Goal: Information Seeking & Learning: Check status

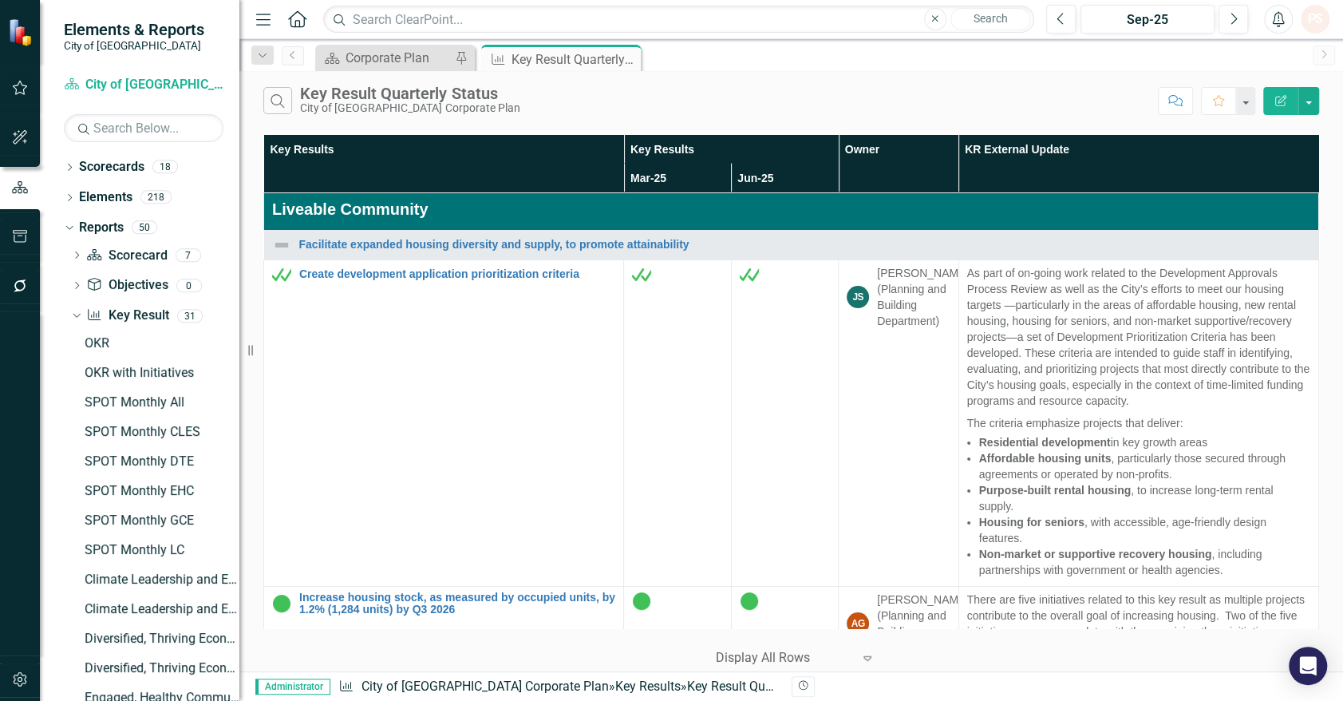
scroll to position [8248, 0]
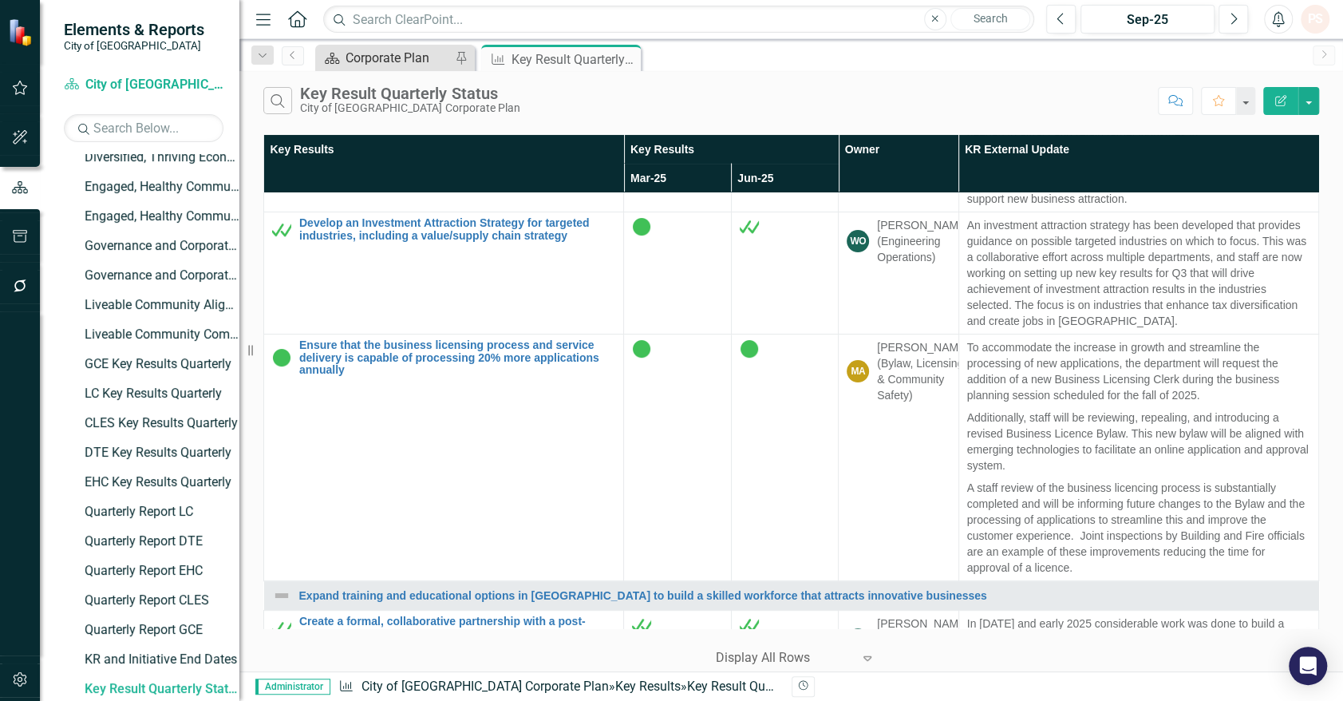
click at [369, 61] on div "Corporate Plan" at bounding box center [398, 58] width 105 height 20
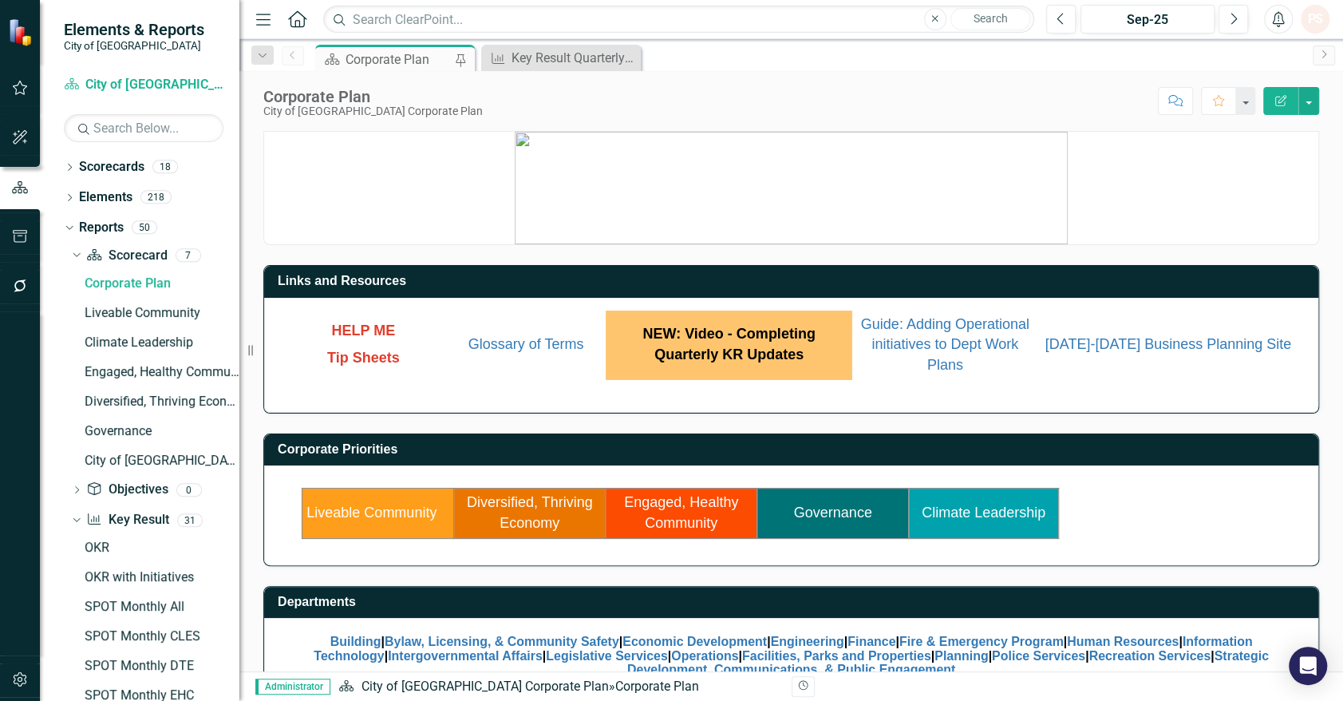
click at [989, 505] on link "Climate Leadership" at bounding box center [984, 512] width 124 height 16
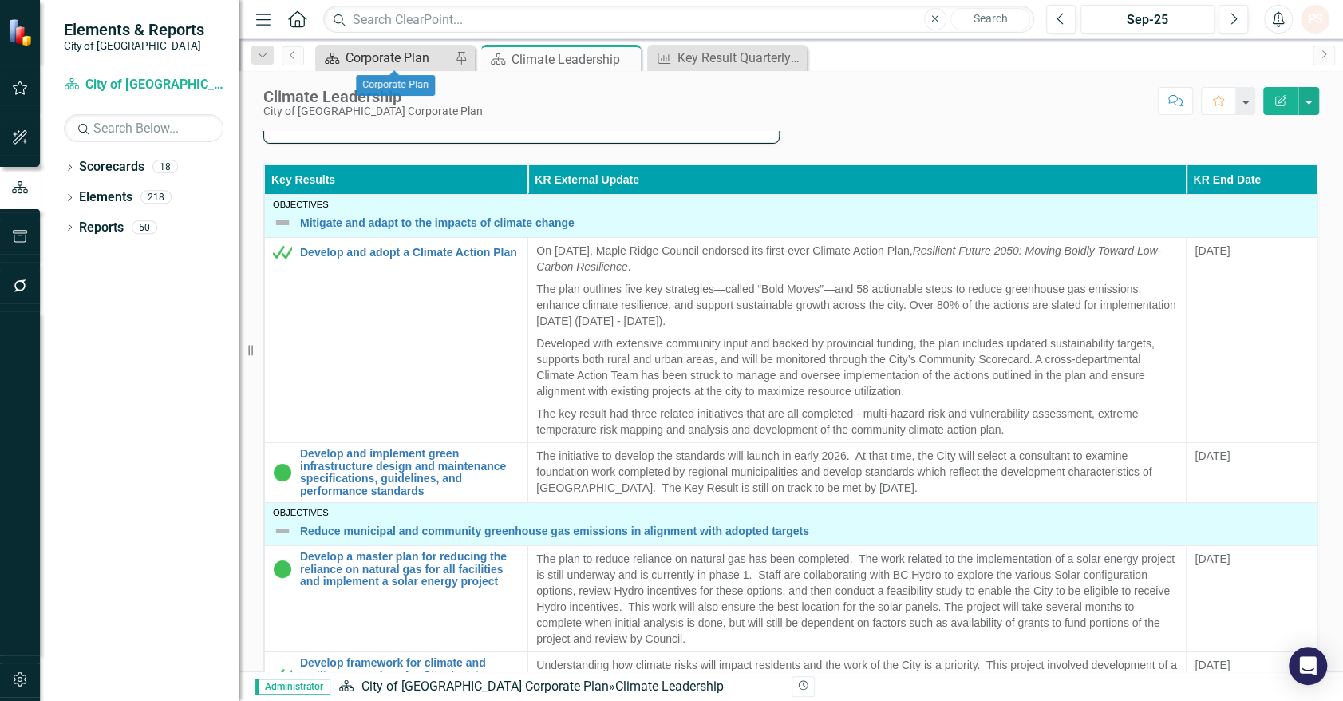
click at [398, 55] on div "Corporate Plan" at bounding box center [398, 58] width 105 height 20
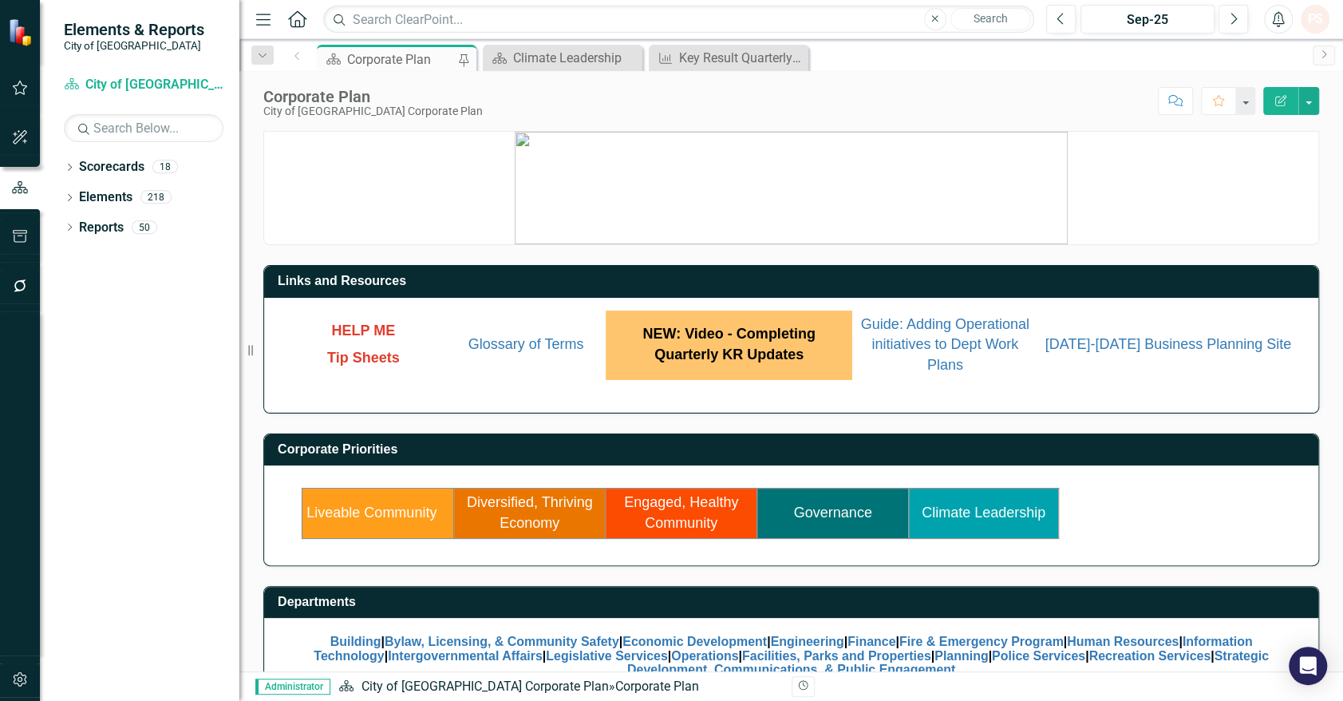
click at [391, 502] on td "Liveable Community" at bounding box center [379, 513] width 152 height 49
click at [390, 512] on link "Liveable Community" at bounding box center [372, 512] width 130 height 16
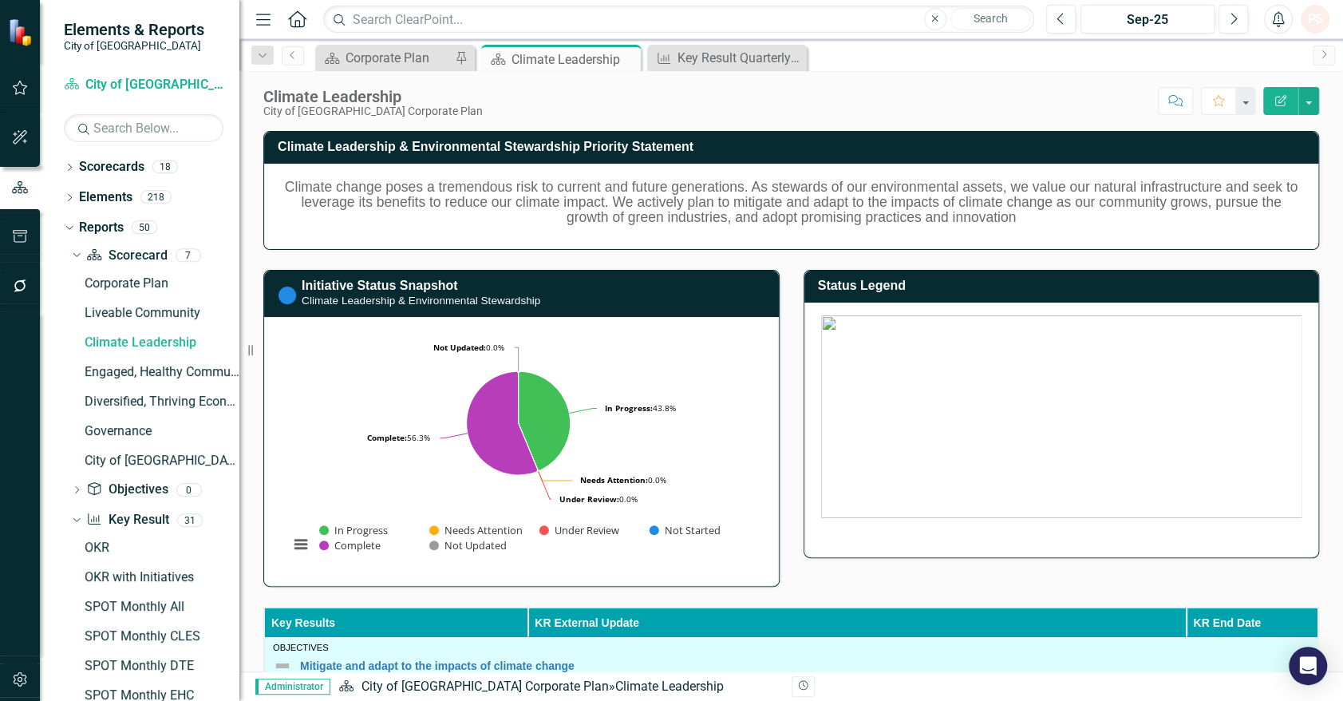
scroll to position [354, 0]
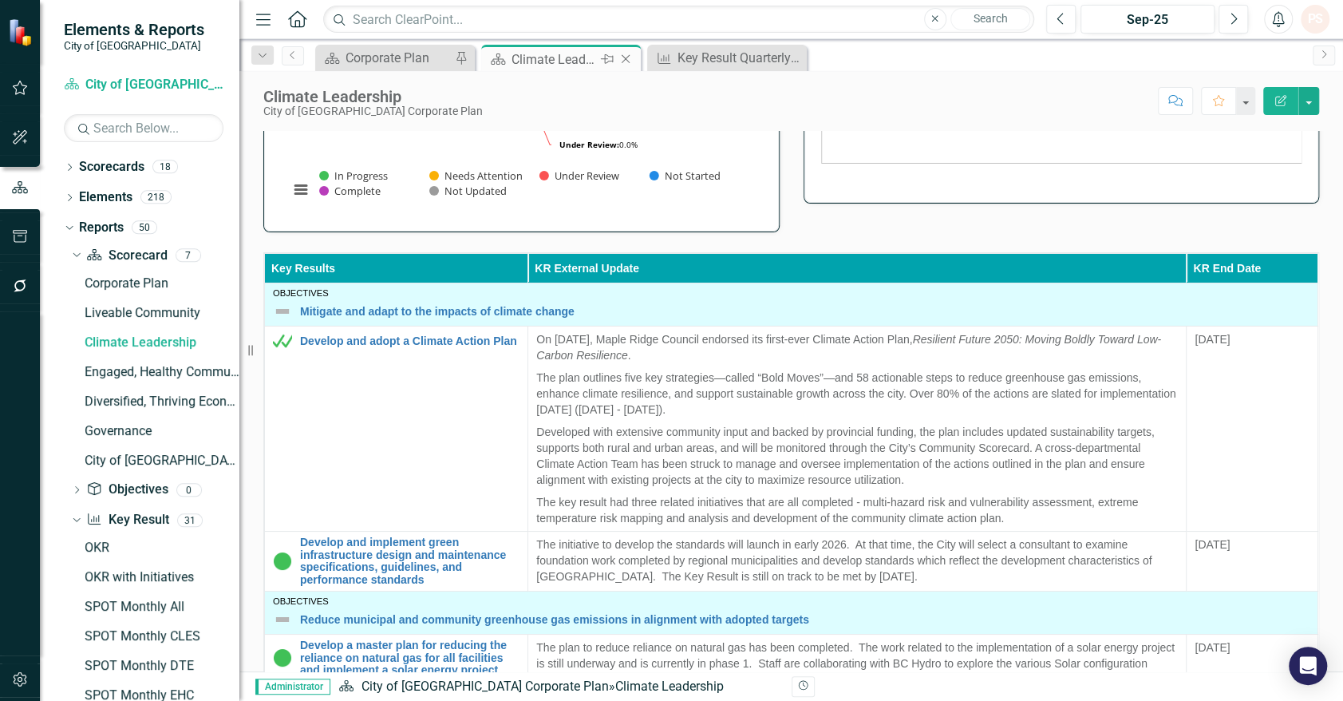
click at [624, 59] on icon "Close" at bounding box center [626, 59] width 16 height 13
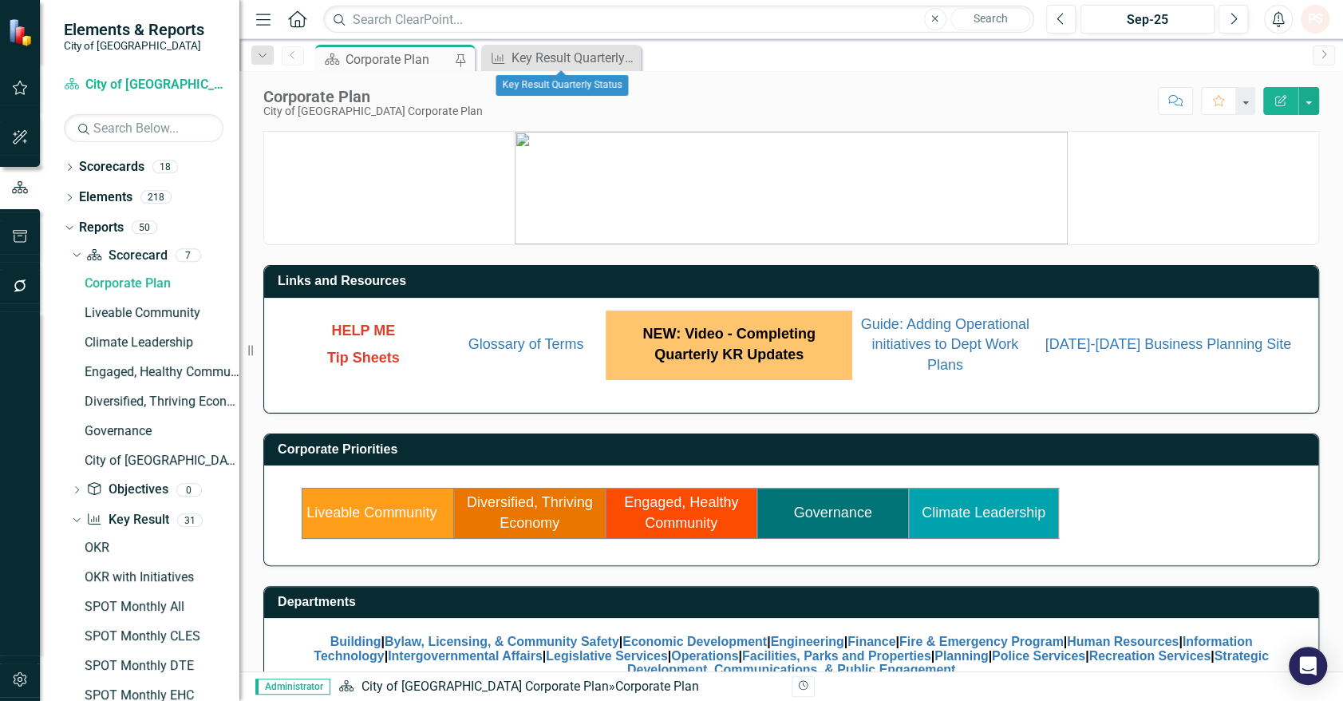
click at [0, 0] on icon "Close" at bounding box center [0, 0] width 0 height 0
click at [843, 505] on link "Governance" at bounding box center [833, 512] width 78 height 16
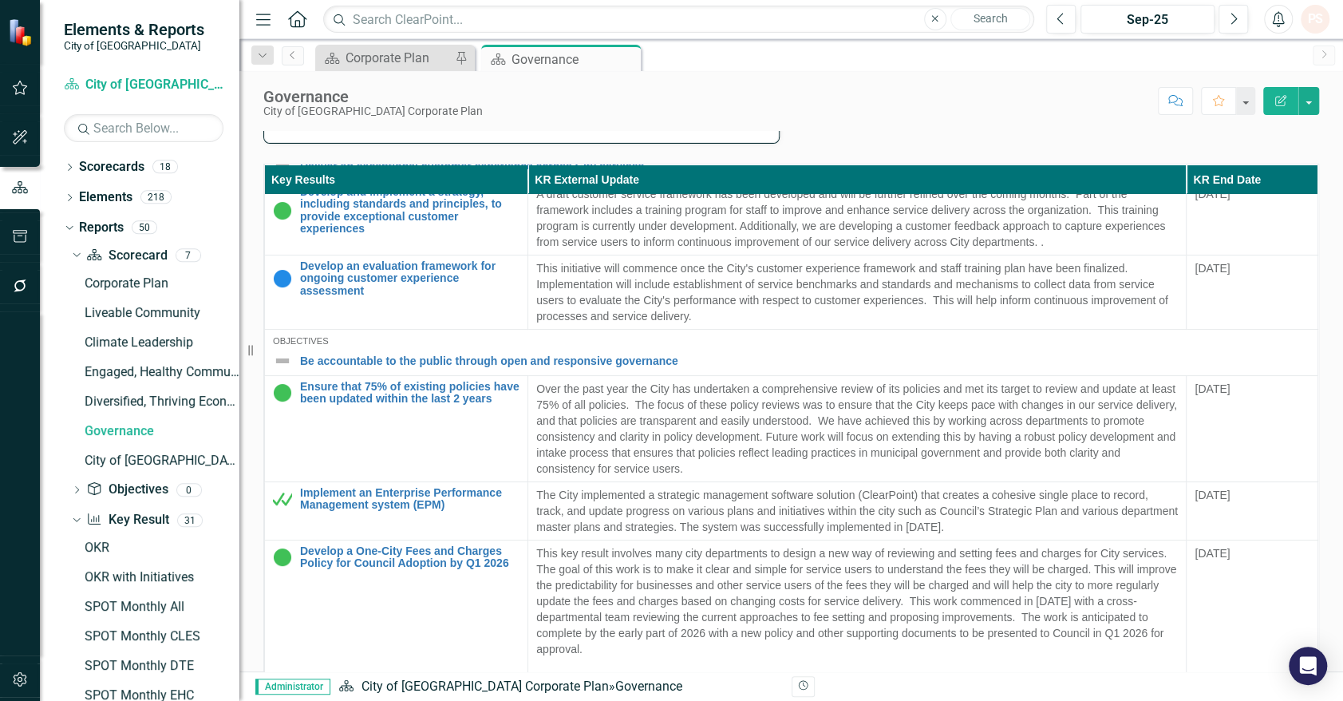
scroll to position [208, 0]
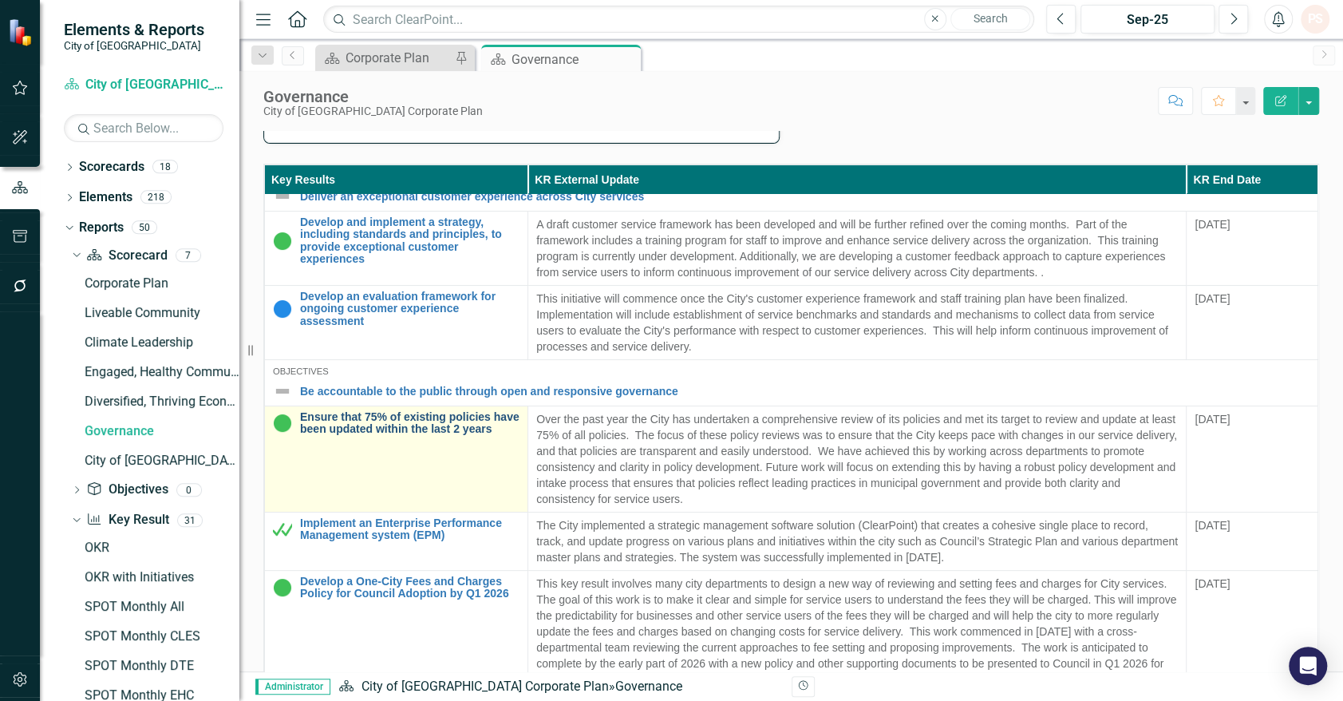
click at [310, 436] on link "Ensure that 75% of existing policies have been updated within the last 2 years" at bounding box center [410, 423] width 220 height 25
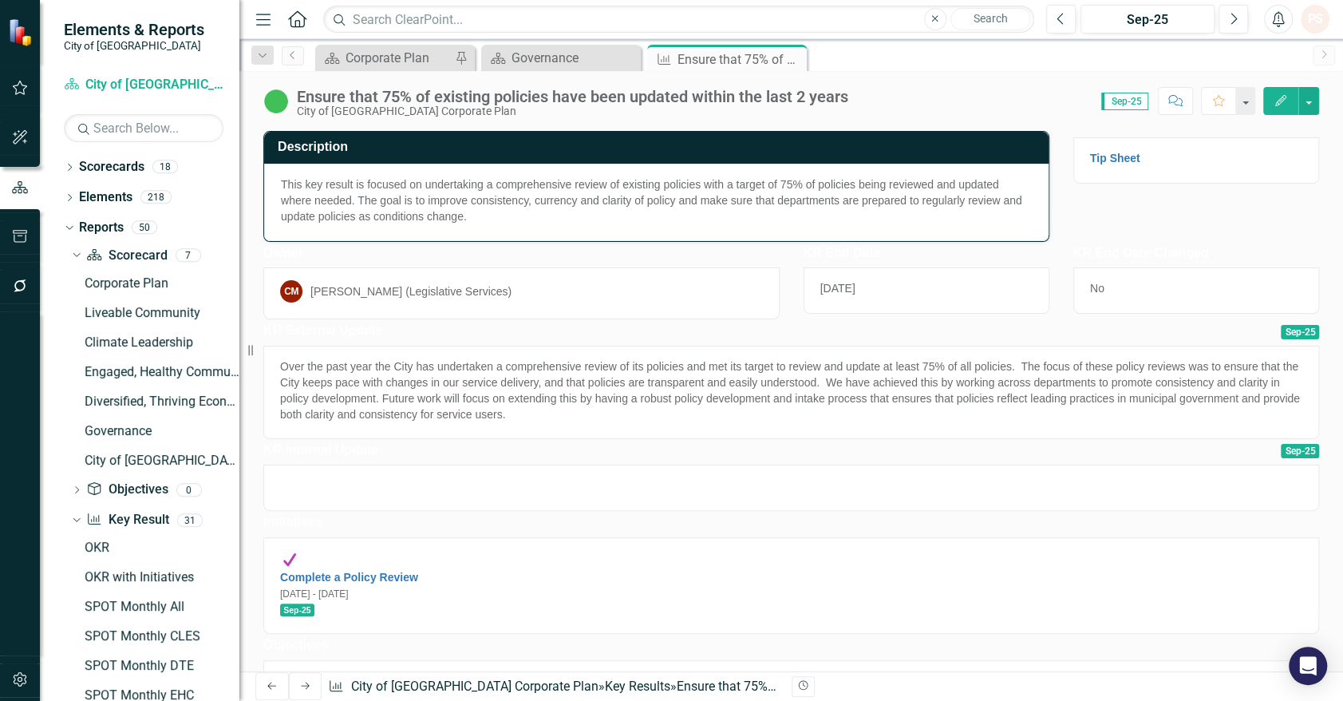
click at [275, 102] on img at bounding box center [276, 102] width 26 height 26
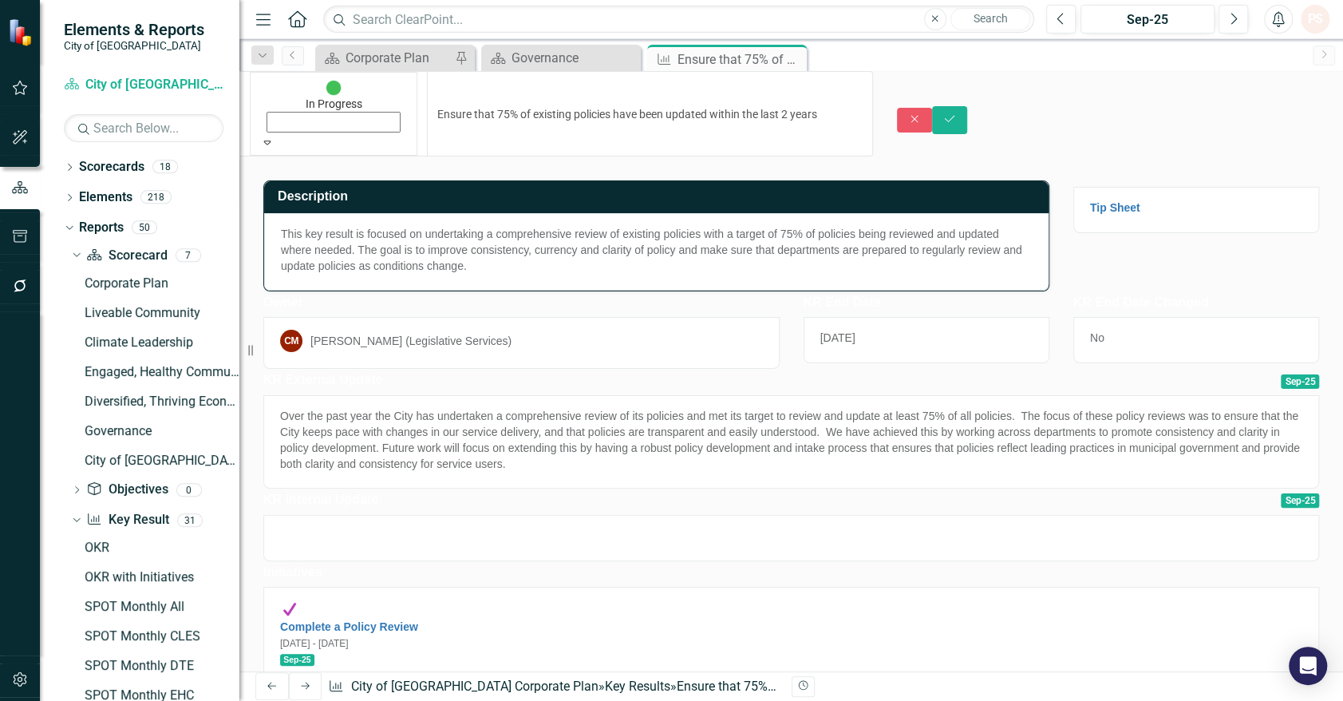
click at [271, 140] on icon at bounding box center [267, 142] width 7 height 4
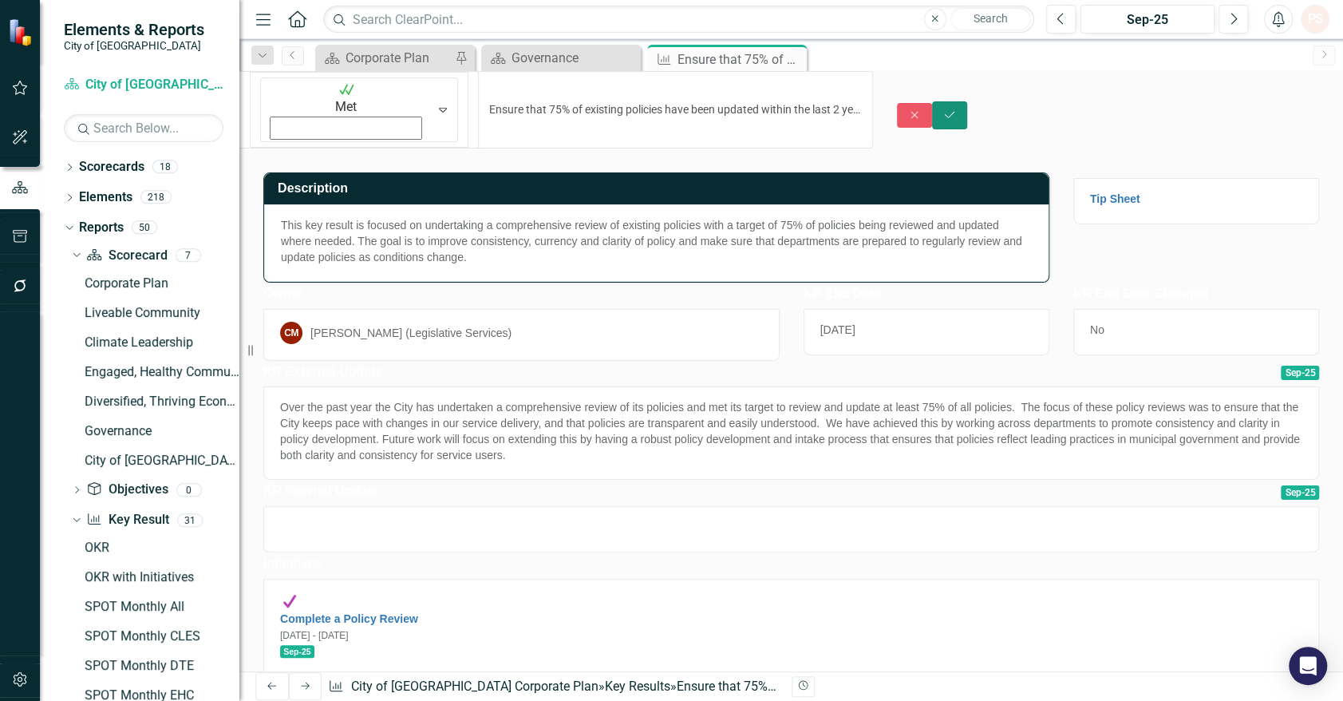
click at [957, 109] on icon "Save" at bounding box center [950, 114] width 14 height 11
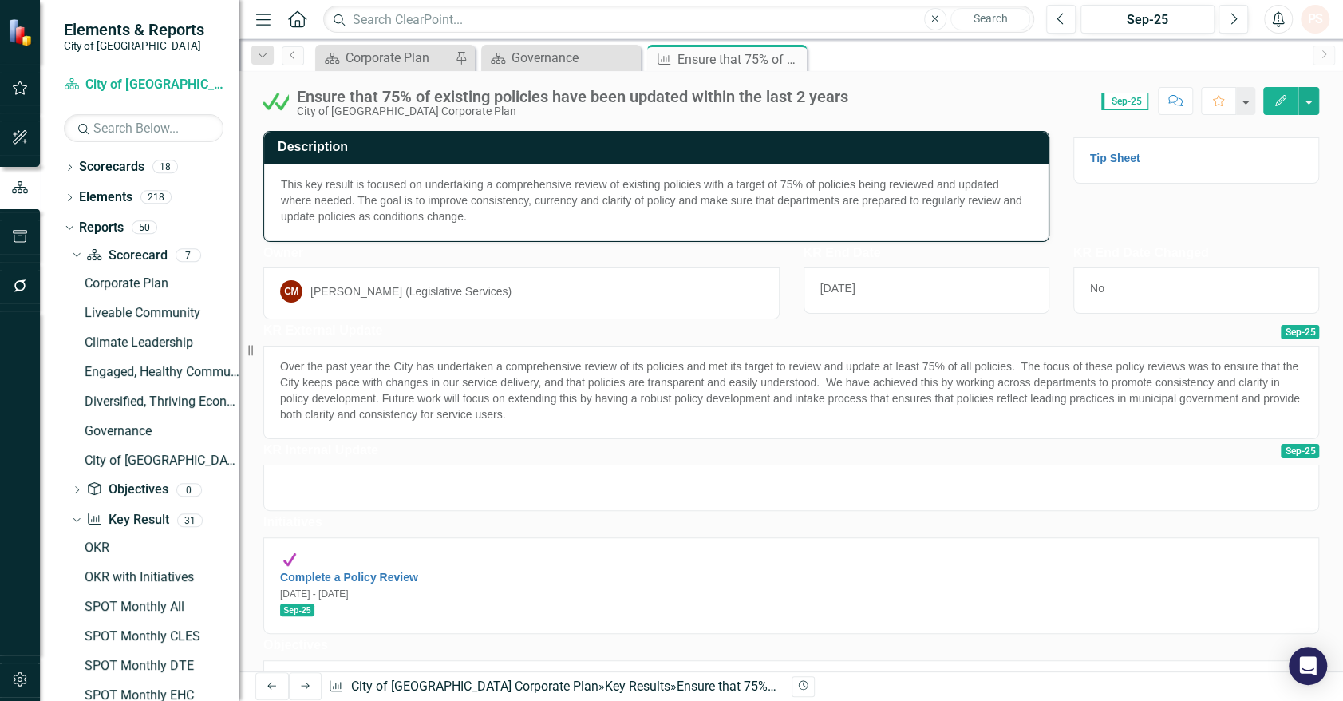
drag, startPoint x: 787, startPoint y: 57, endPoint x: 785, endPoint y: 65, distance: 8.9
click at [0, 0] on icon "Close" at bounding box center [0, 0] width 0 height 0
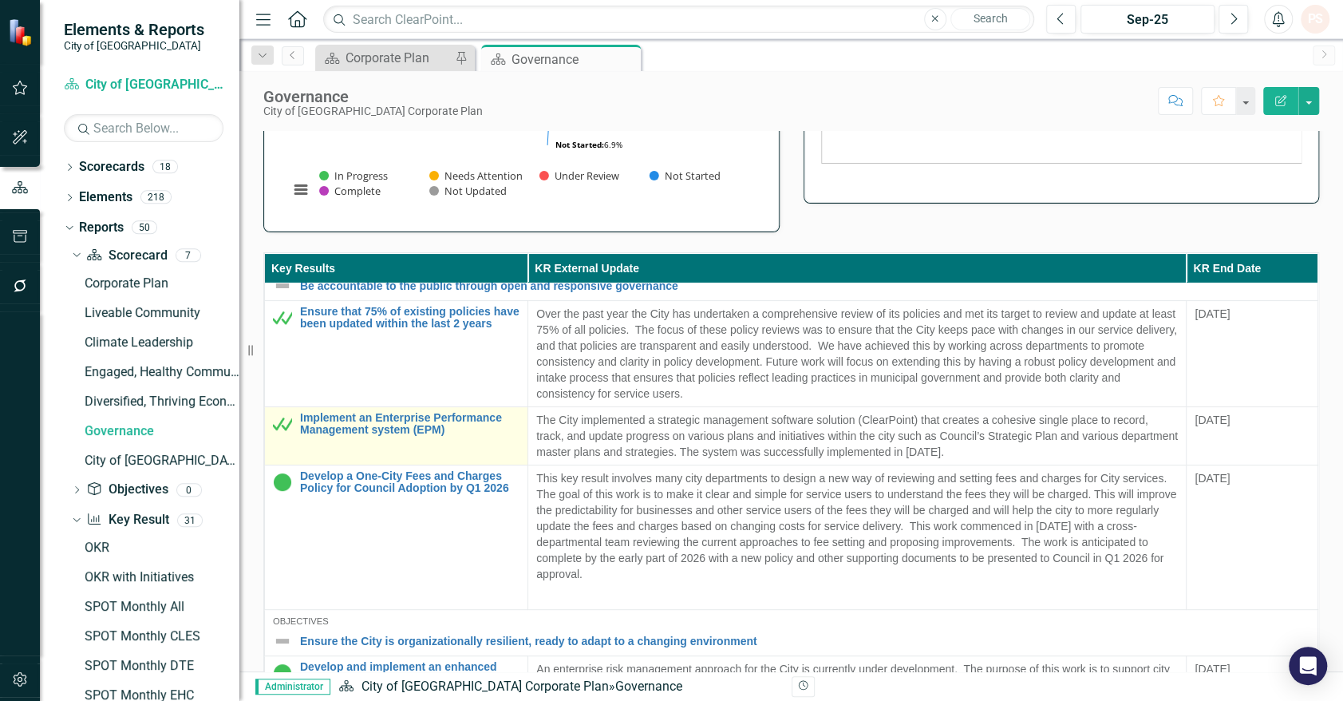
scroll to position [443, 0]
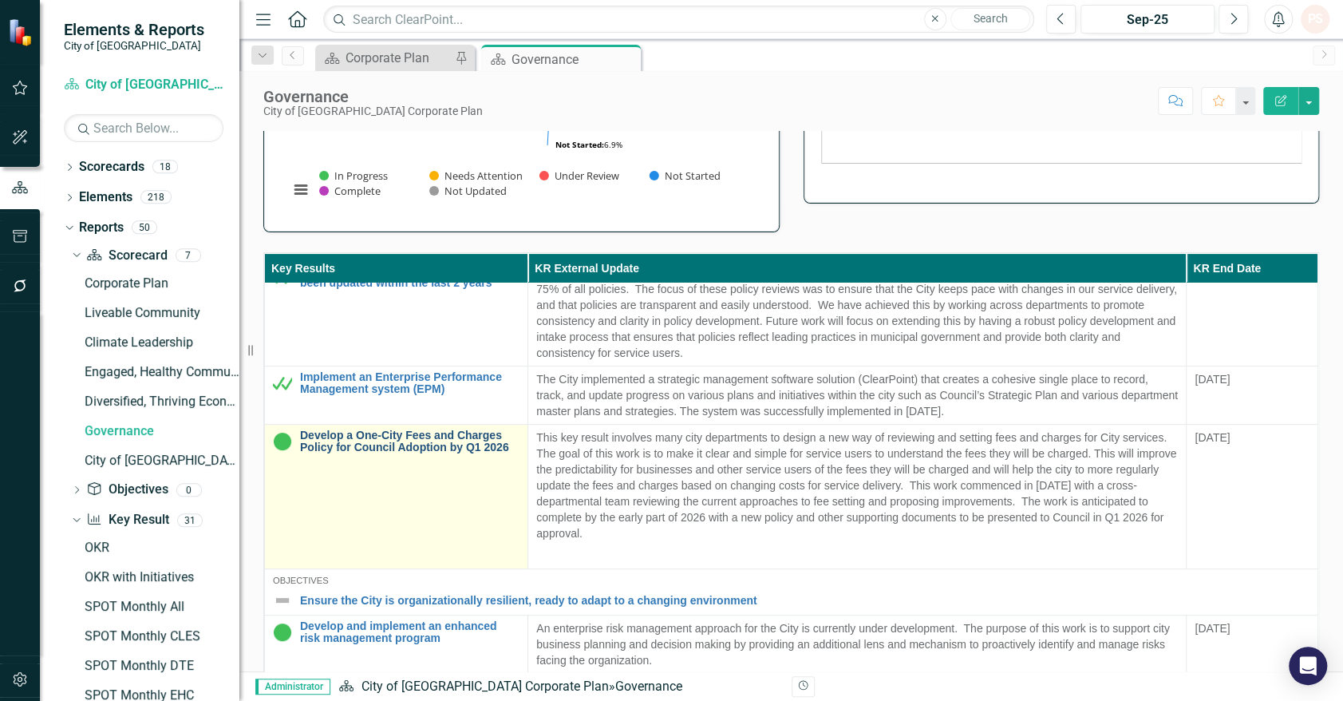
click at [442, 444] on link "Develop a One-City Fees and Charges Policy for Council Adoption by Q1 2026" at bounding box center [410, 441] width 220 height 25
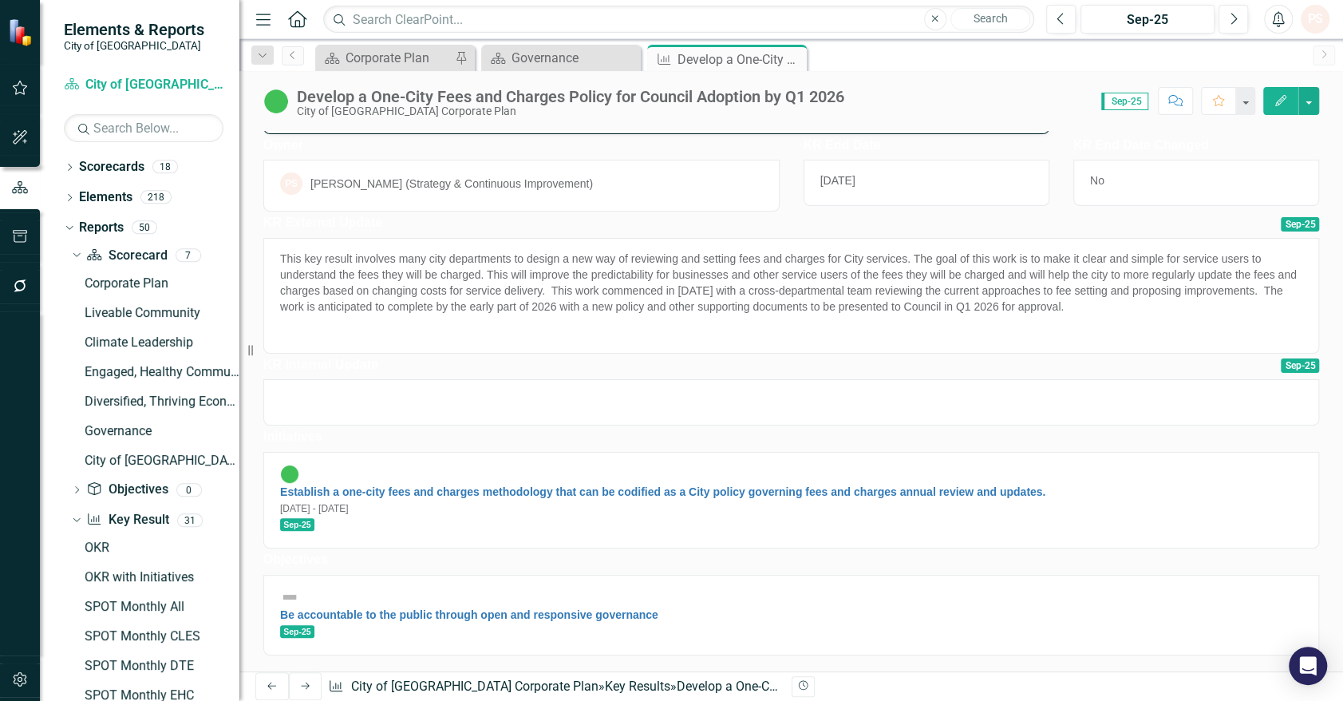
scroll to position [208, 0]
click at [433, 490] on link "Establish a one-city fees and charges methodology that can be codified as a Cit…" at bounding box center [663, 491] width 766 height 13
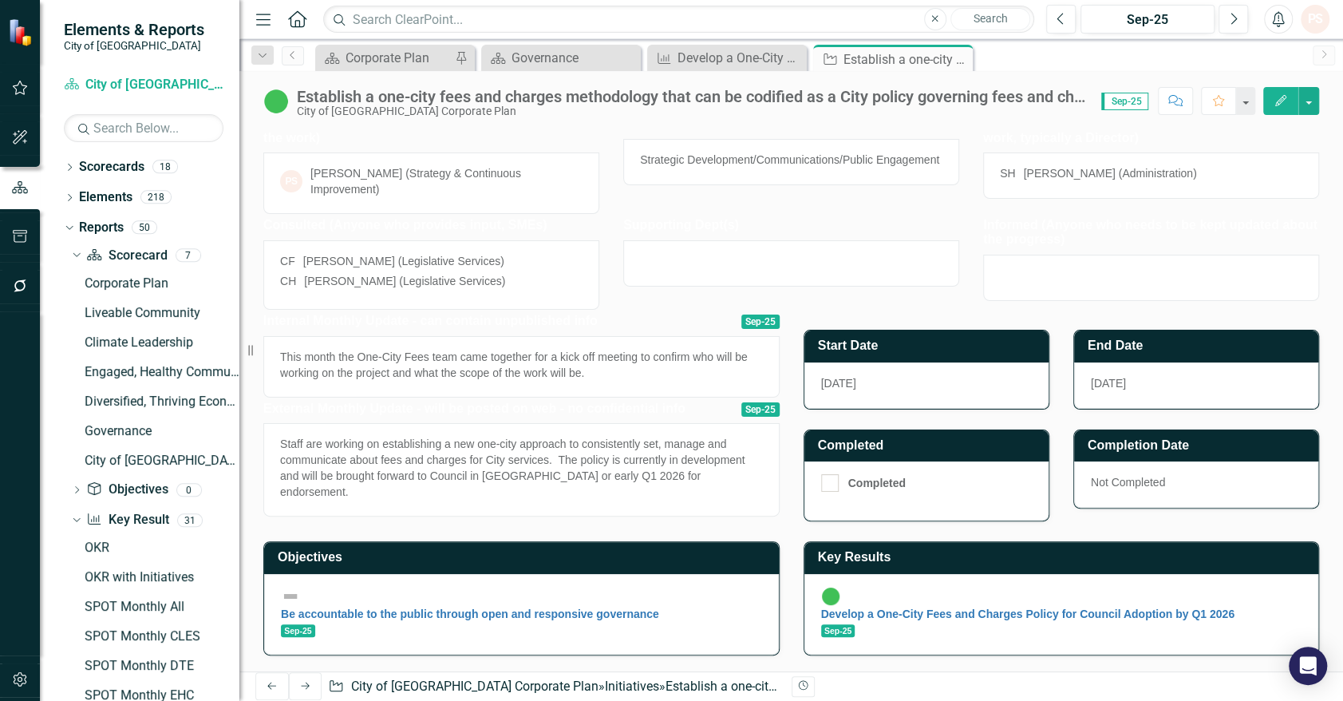
scroll to position [324, 0]
click at [958, 59] on icon at bounding box center [958, 59] width 9 height 9
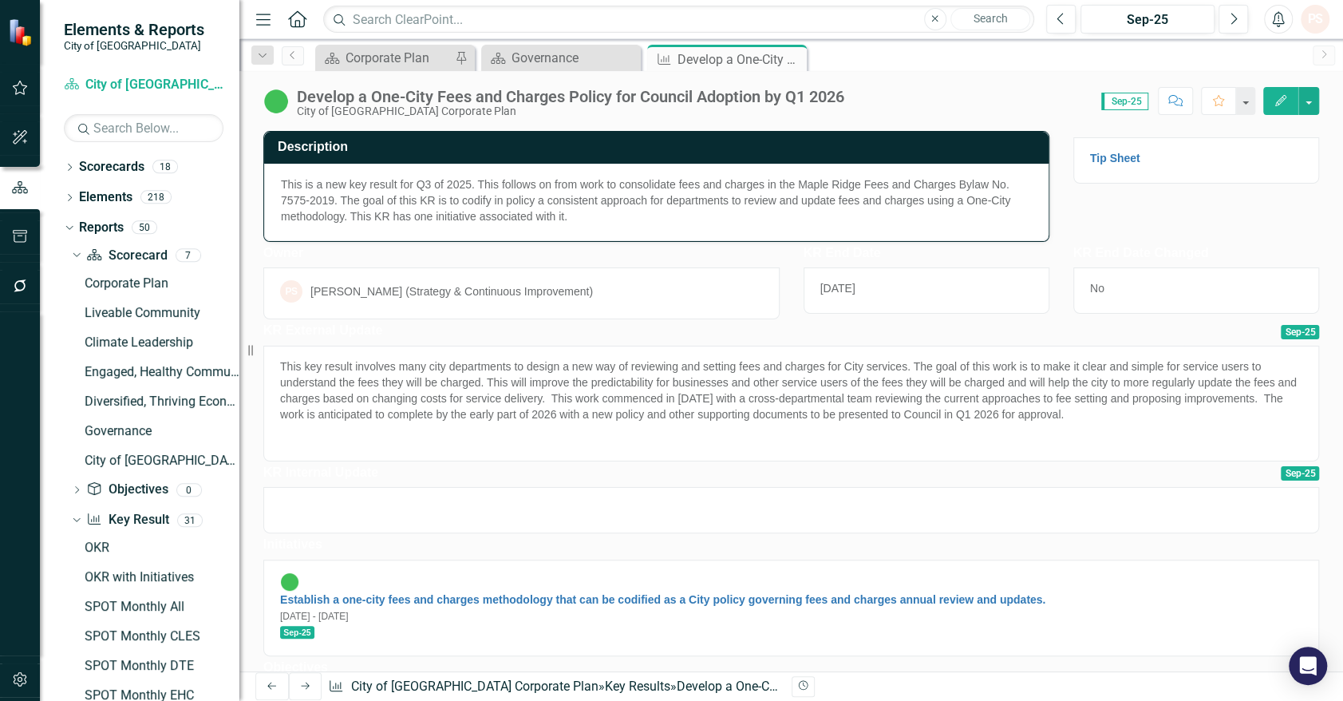
drag, startPoint x: 791, startPoint y: 56, endPoint x: 642, endPoint y: 67, distance: 149.7
click at [0, 0] on icon "Close" at bounding box center [0, 0] width 0 height 0
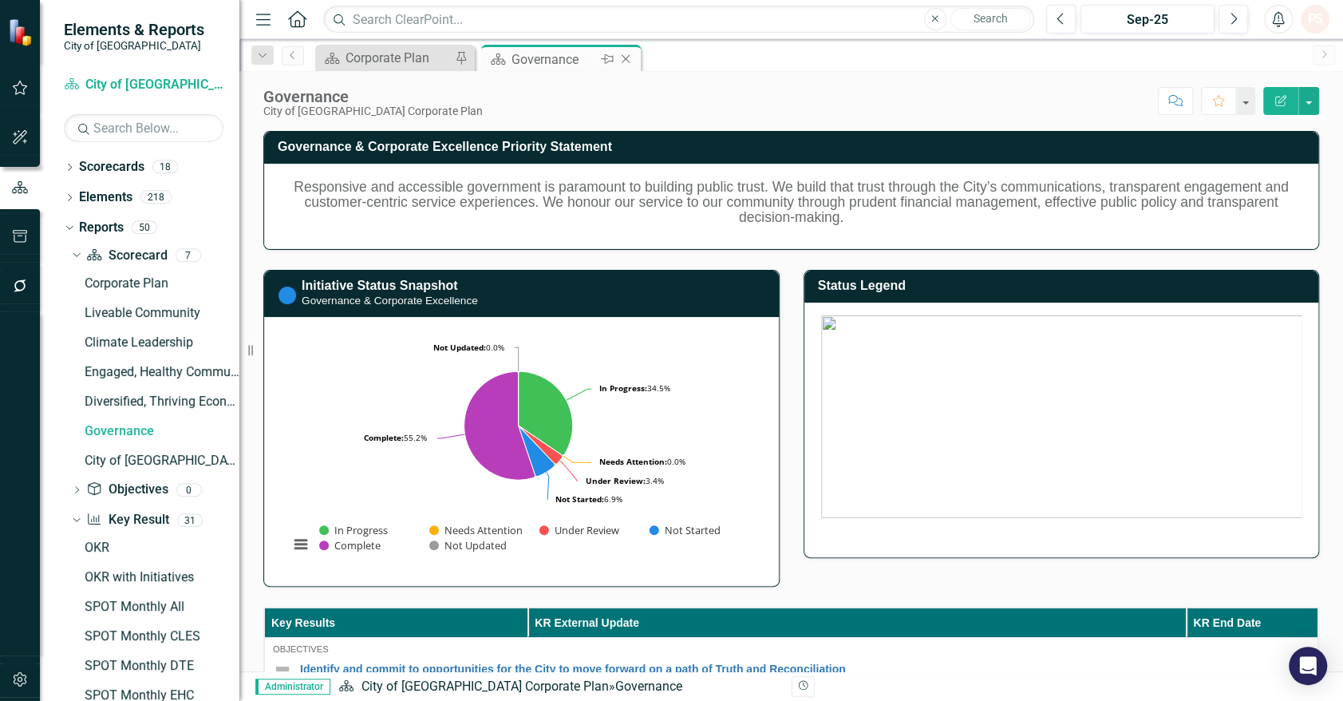
click at [626, 56] on icon "Close" at bounding box center [626, 59] width 16 height 13
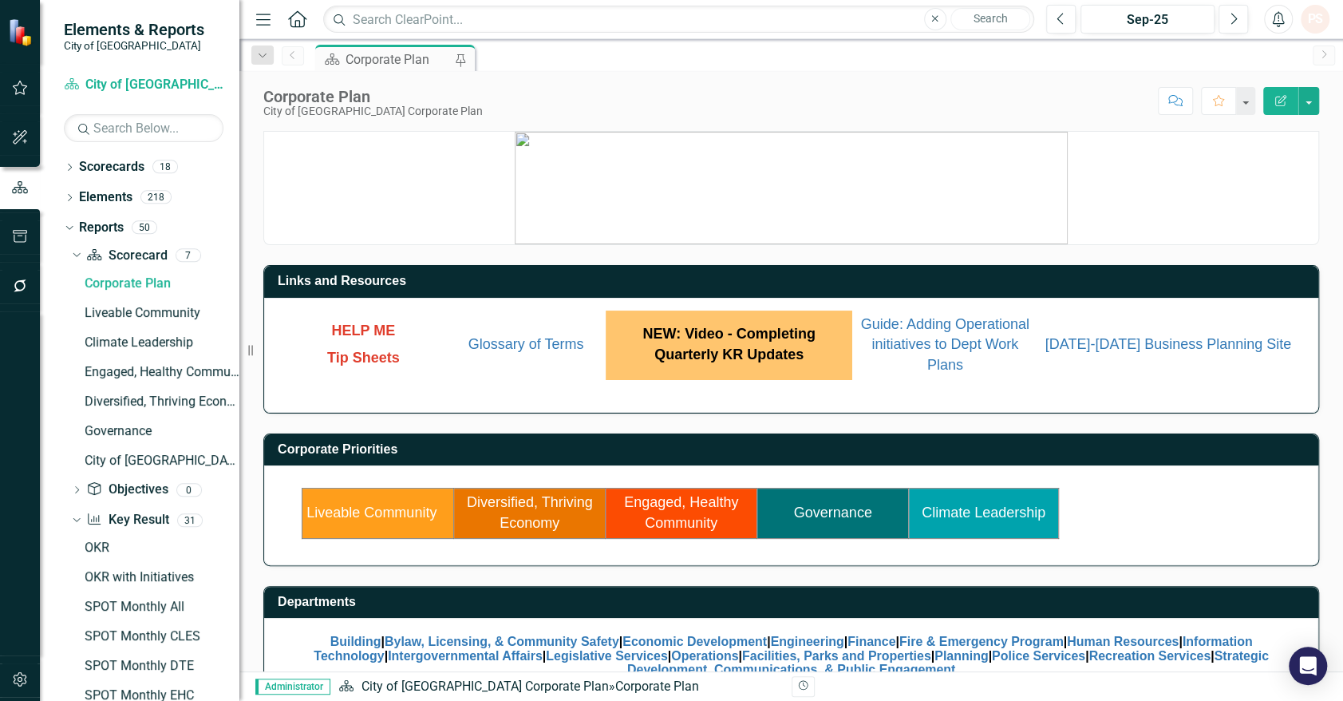
click at [683, 520] on link "Engaged, Healthy Community" at bounding box center [681, 512] width 114 height 37
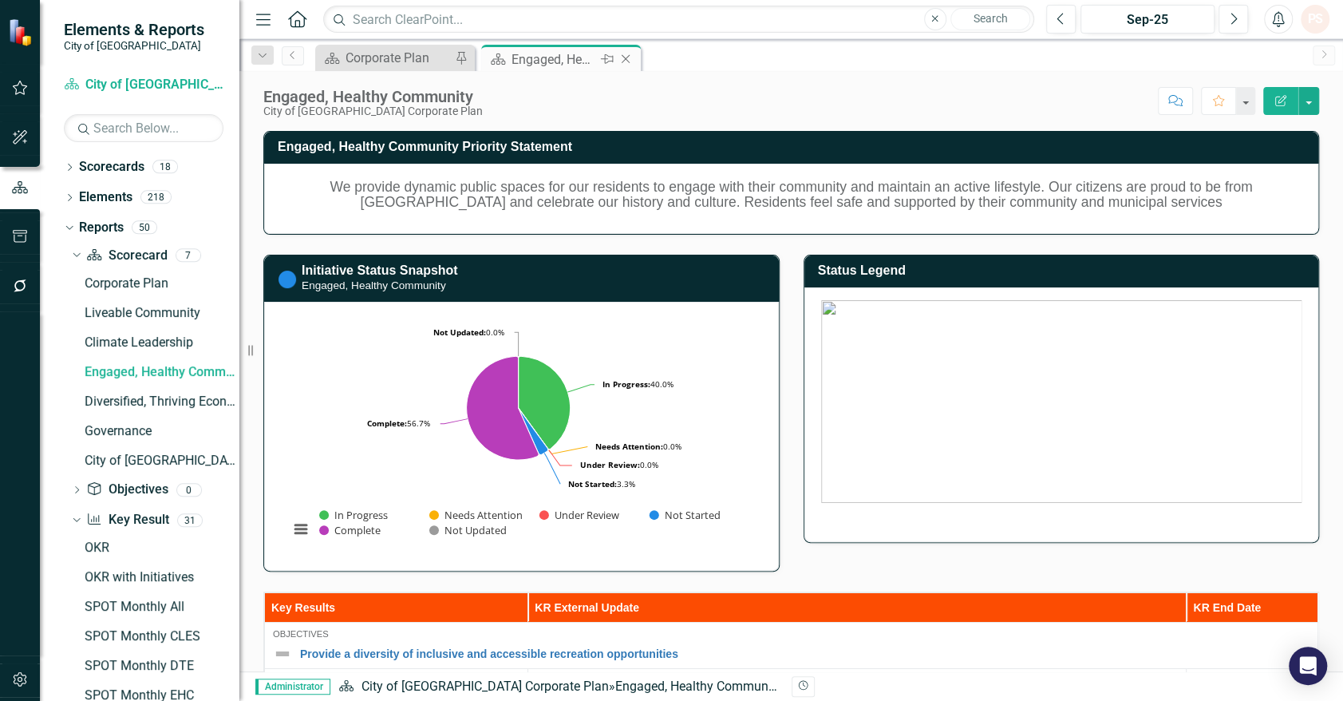
click at [628, 53] on icon "Close" at bounding box center [626, 59] width 16 height 13
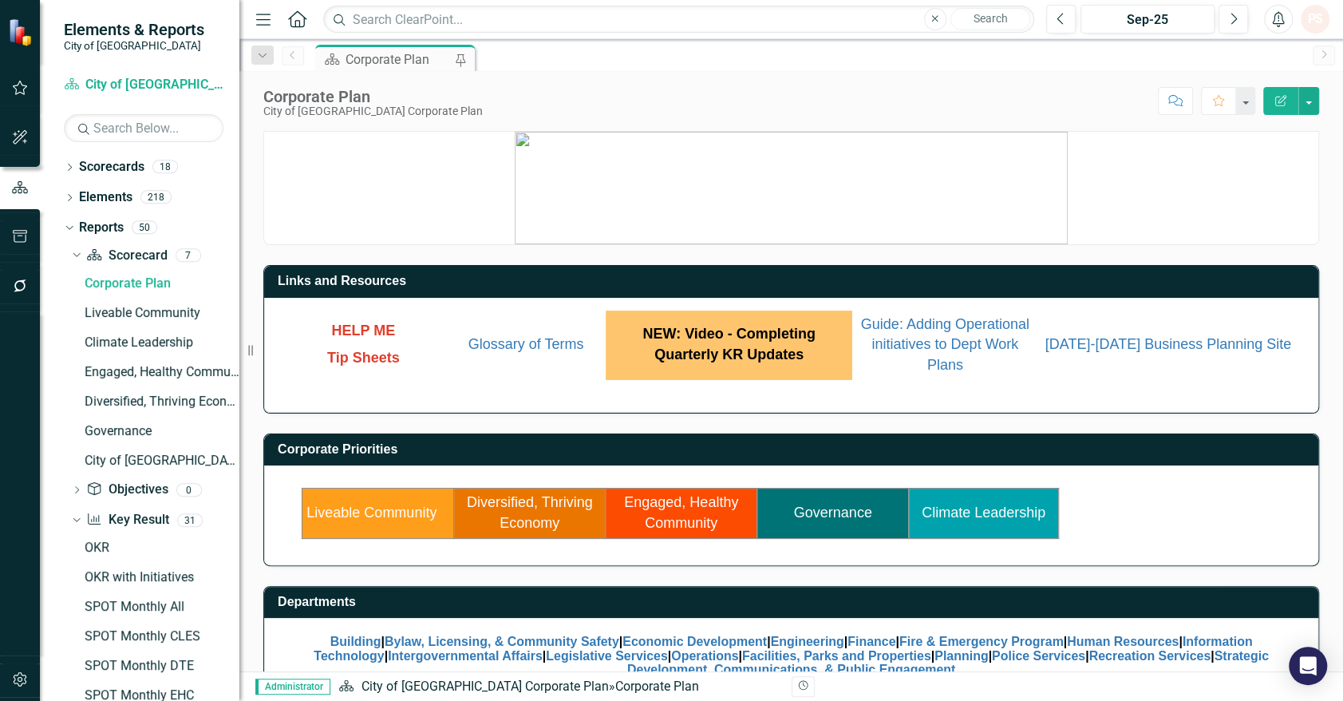
click at [508, 503] on link "Diversified, Thriving Economy" at bounding box center [530, 512] width 126 height 37
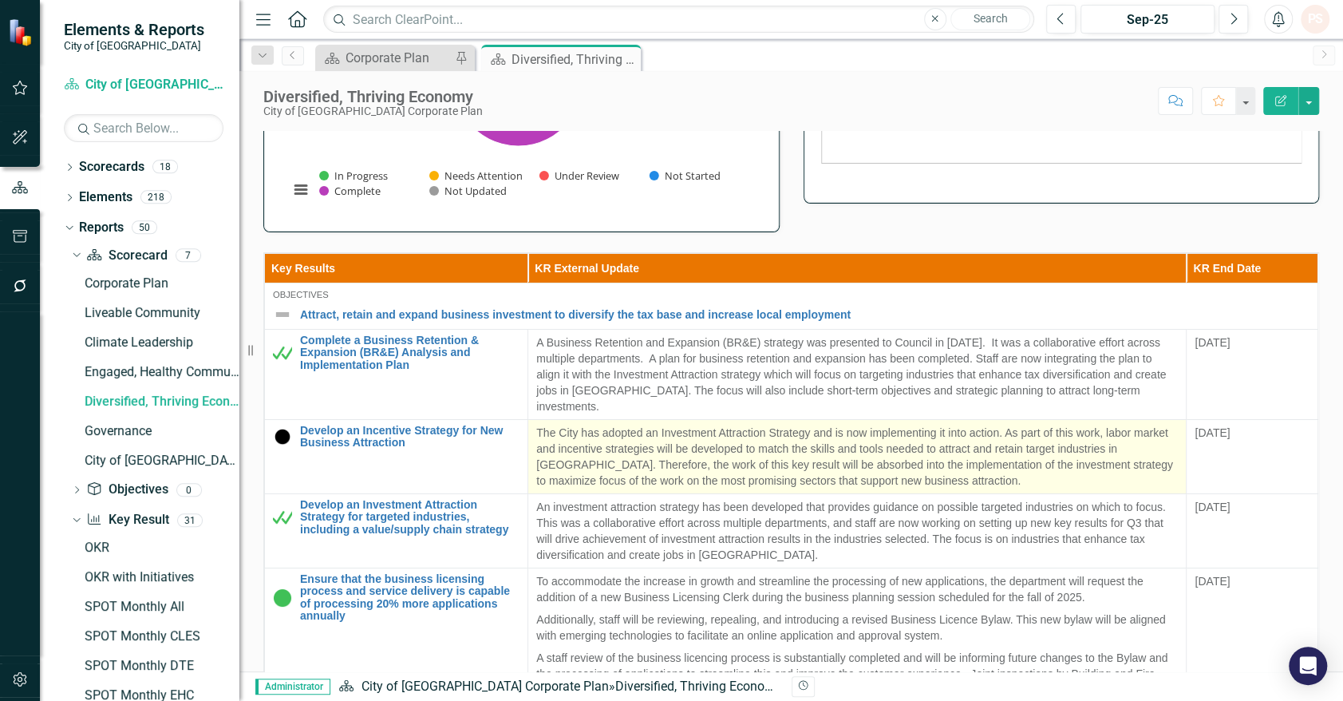
scroll to position [89, 0]
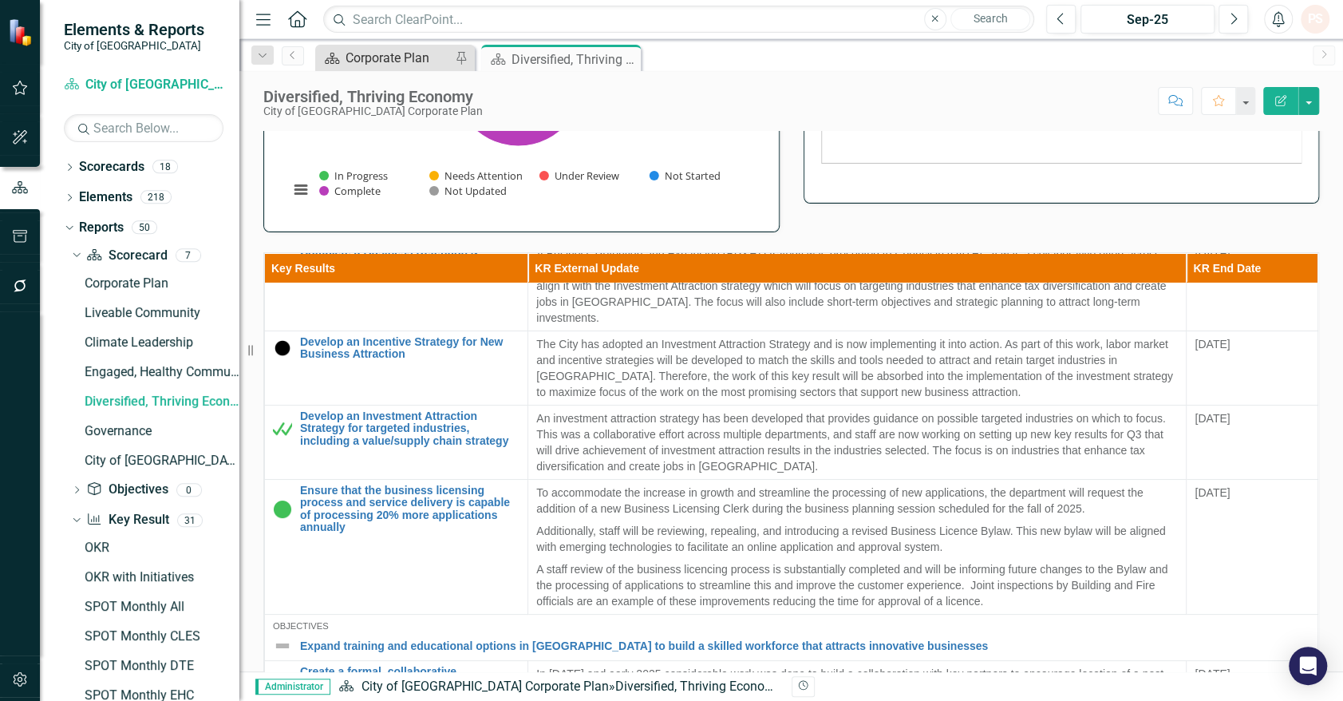
click at [368, 53] on div "Corporate Plan" at bounding box center [398, 58] width 105 height 20
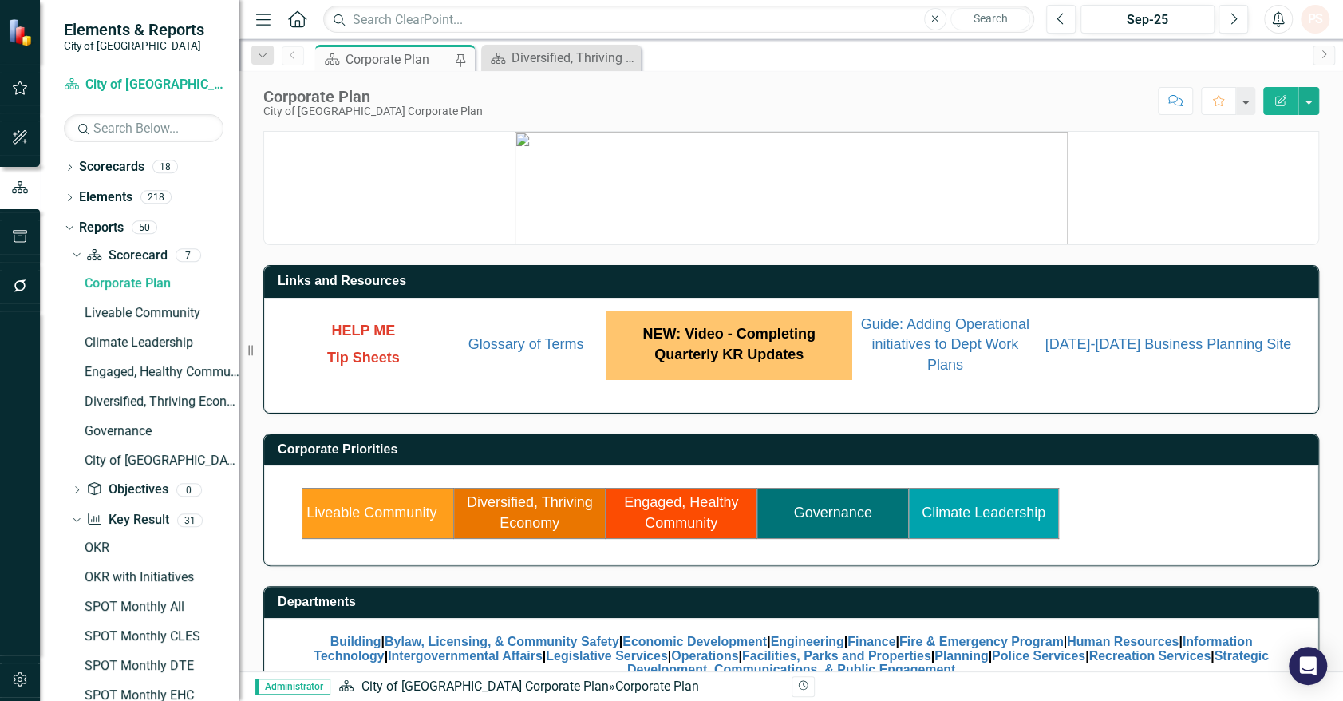
click at [671, 504] on link "Engaged, Healthy Community" at bounding box center [681, 512] width 114 height 37
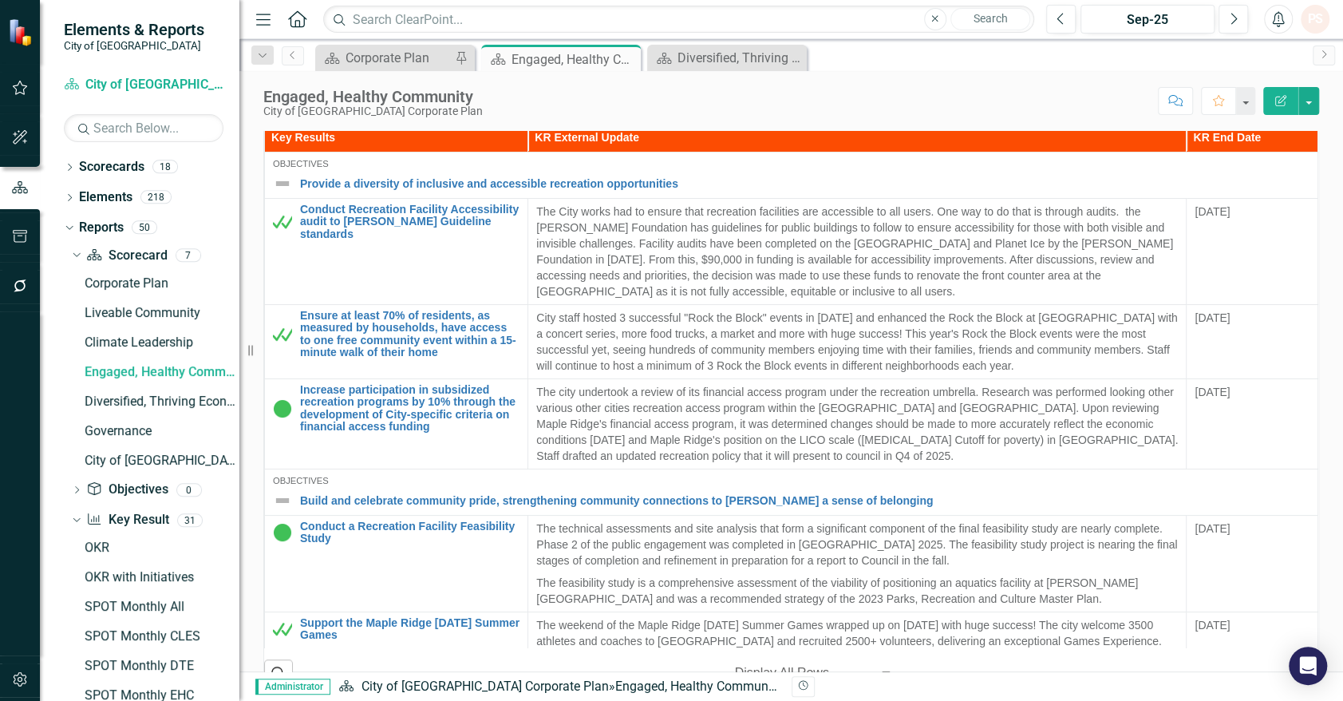
scroll to position [443, 0]
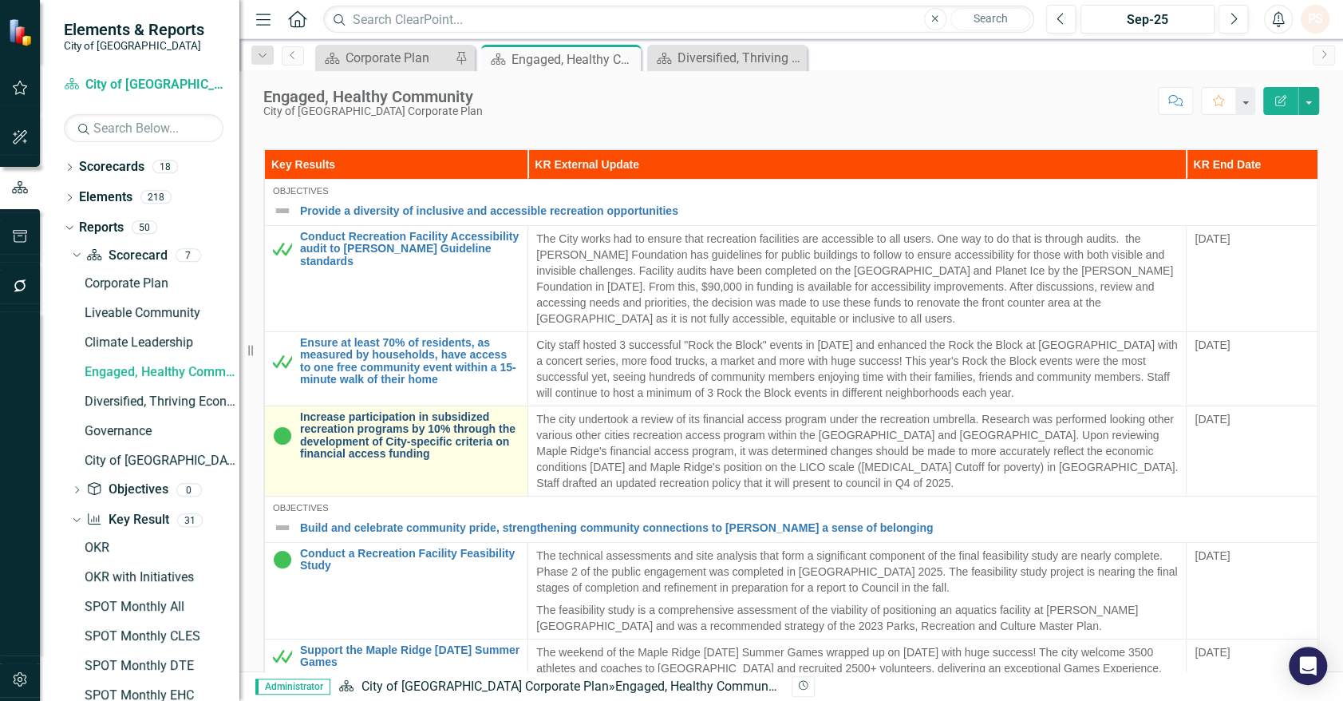
click at [332, 423] on link "Increase participation in subsidized recreation programs by 10% through the dev…" at bounding box center [410, 435] width 220 height 49
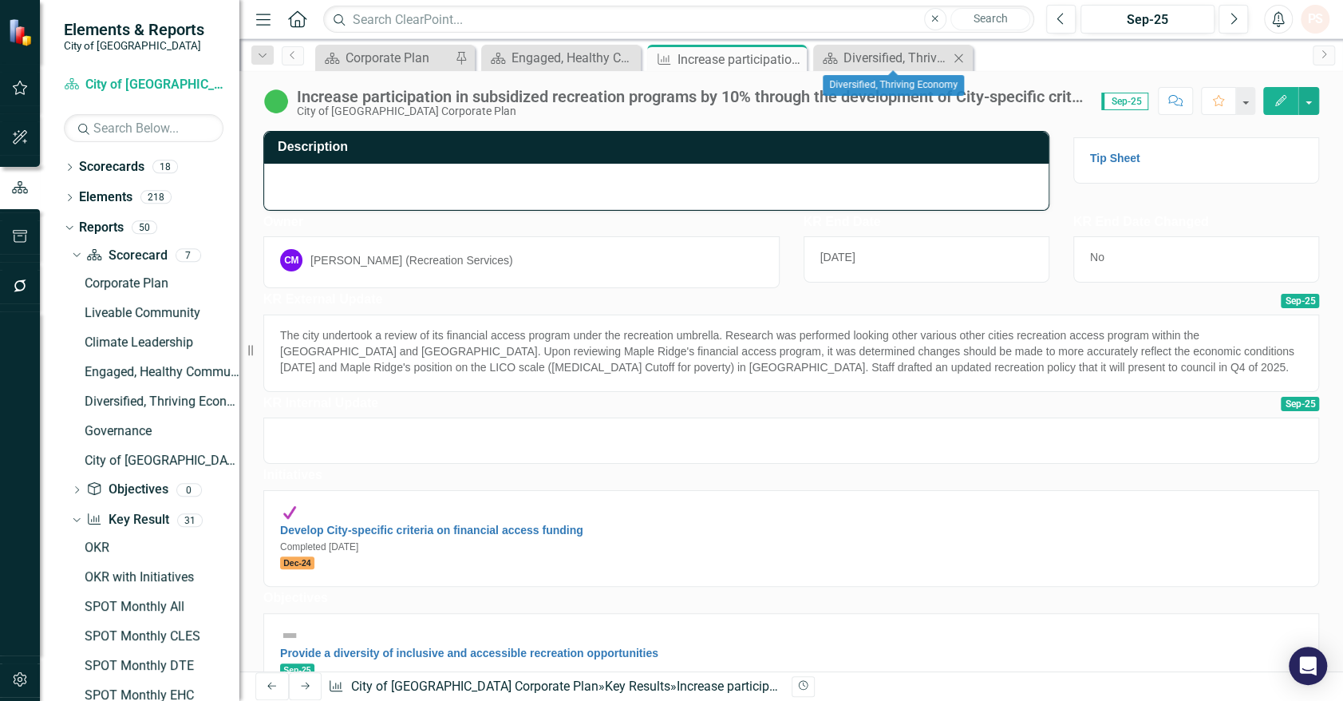
click at [958, 55] on icon "Close" at bounding box center [959, 58] width 16 height 13
click at [792, 59] on icon at bounding box center [792, 59] width 9 height 9
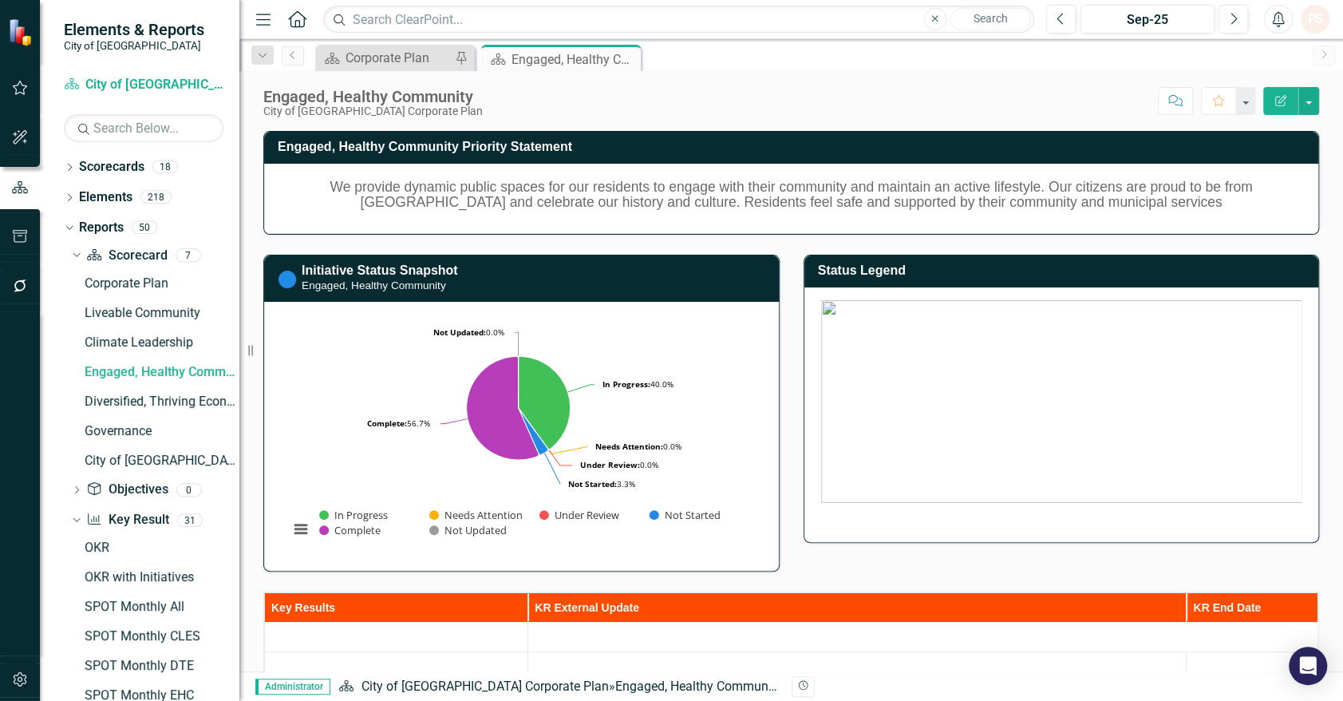
click at [0, 0] on icon "Close" at bounding box center [0, 0] width 0 height 0
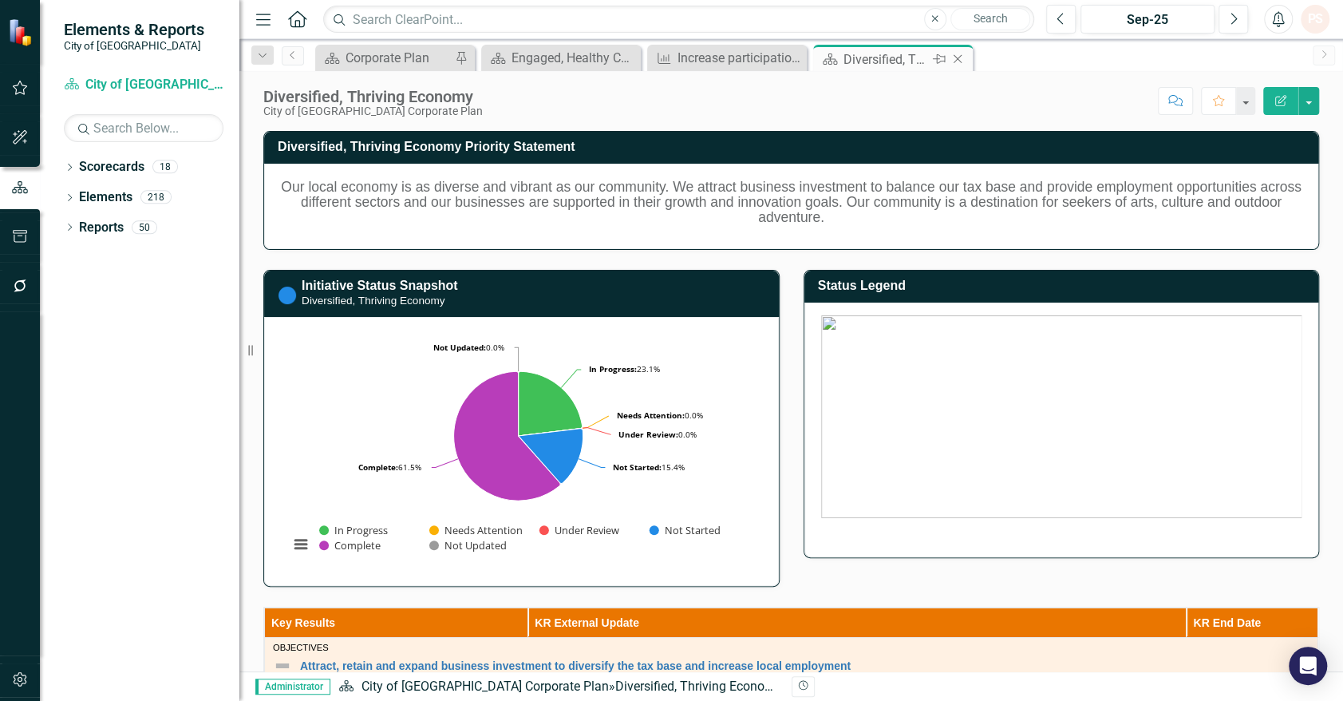
click at [956, 60] on icon at bounding box center [958, 59] width 9 height 9
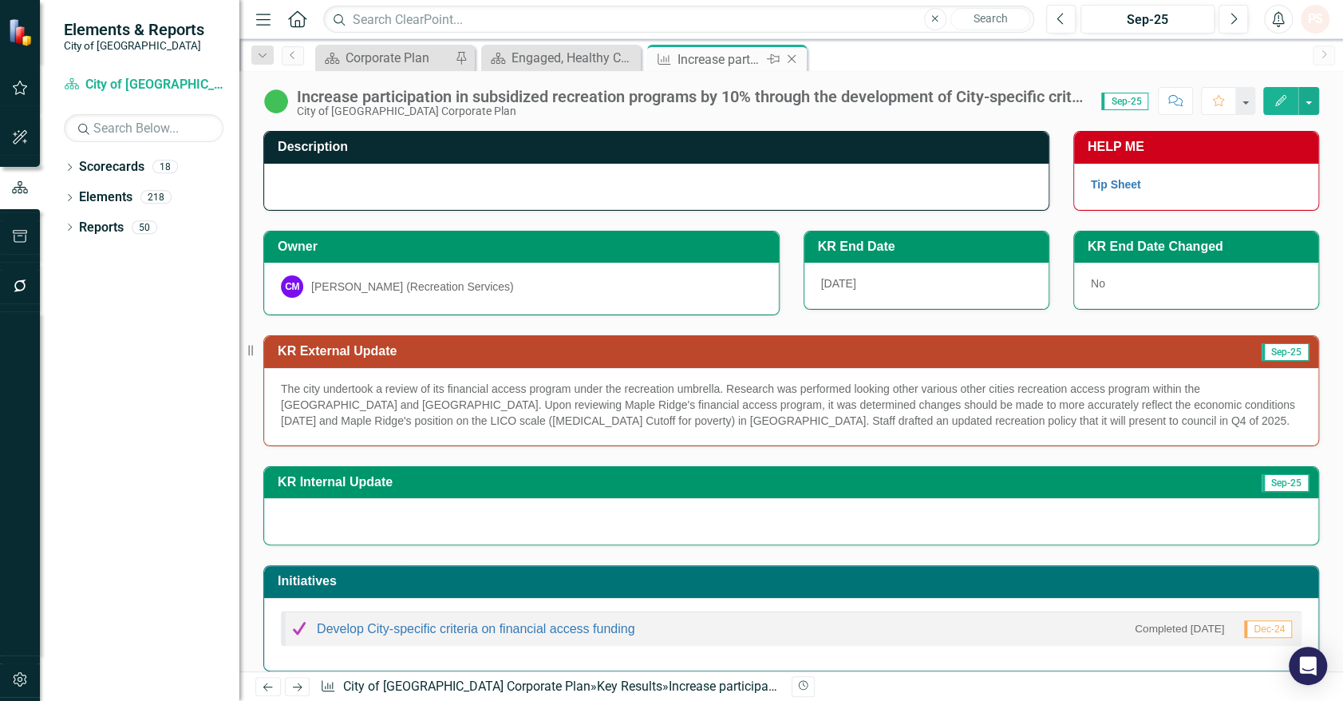
click at [804, 56] on div "Key Result Increase participation in subsidized recreation programs by 10% thro…" at bounding box center [727, 58] width 160 height 26
click at [788, 59] on icon "Close" at bounding box center [792, 59] width 16 height 13
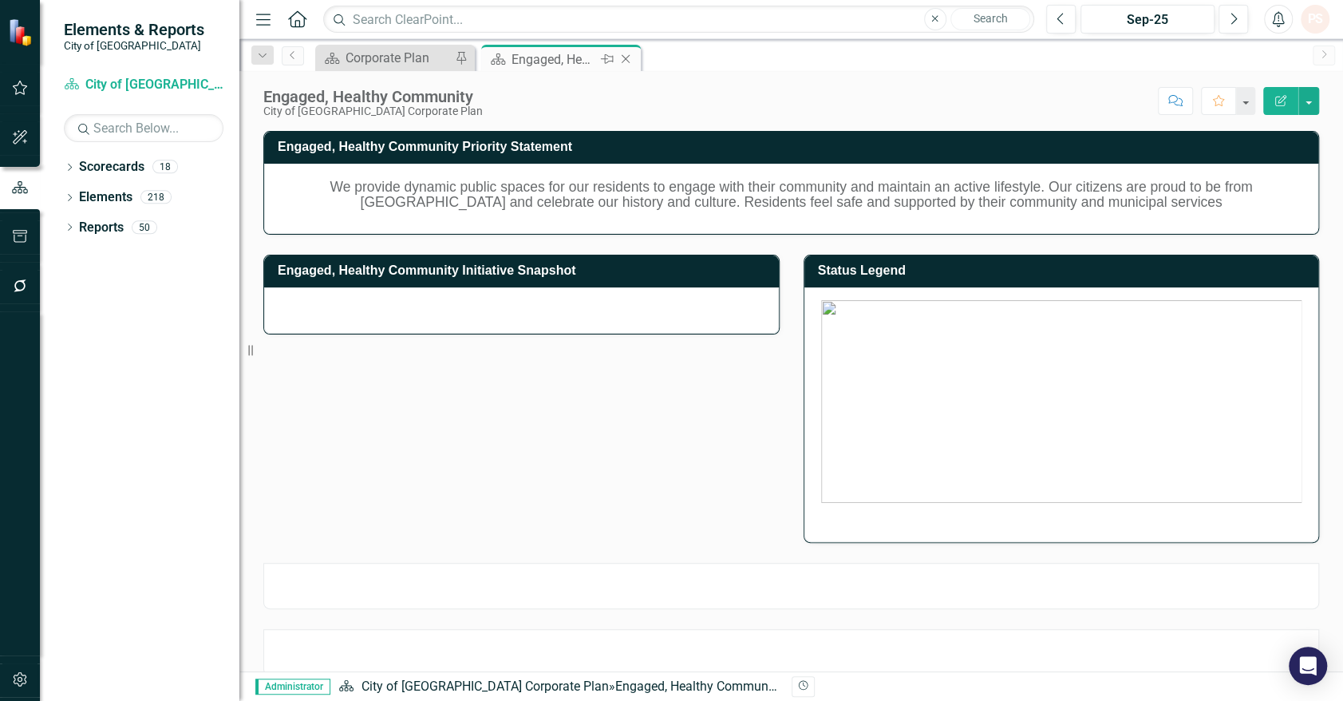
click at [627, 59] on icon "Close" at bounding box center [626, 59] width 16 height 13
